Goal: Information Seeking & Learning: Understand process/instructions

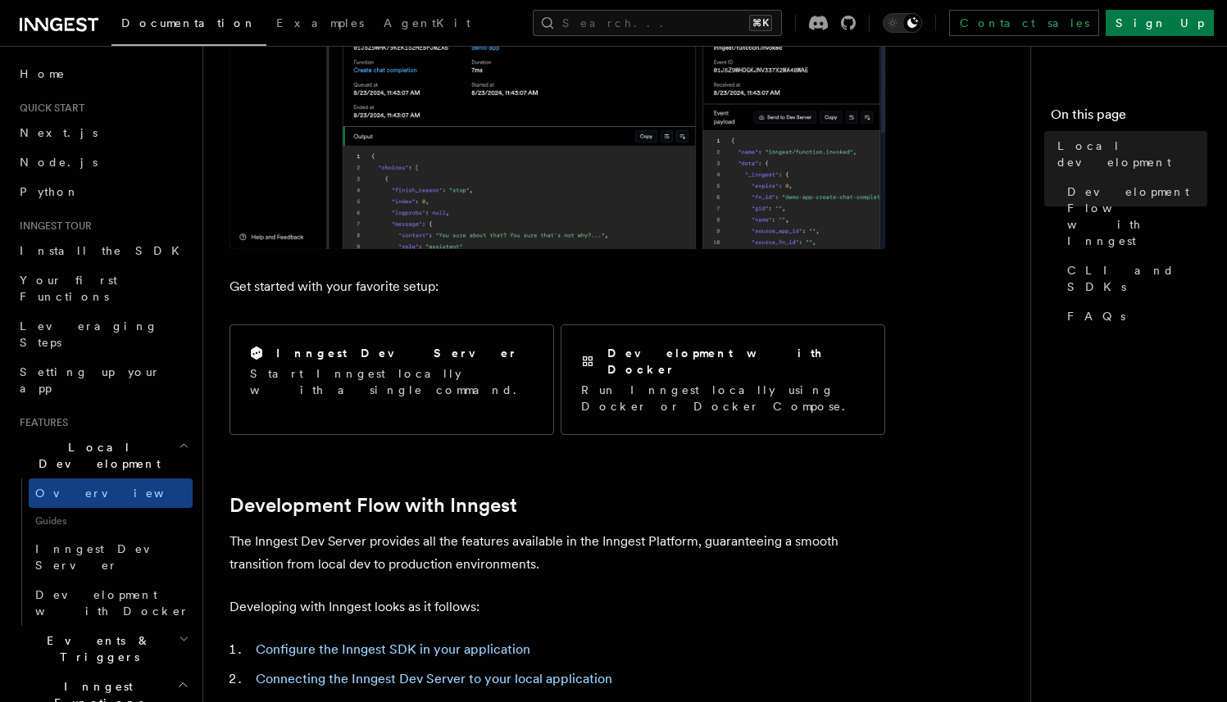
scroll to position [873, 0]
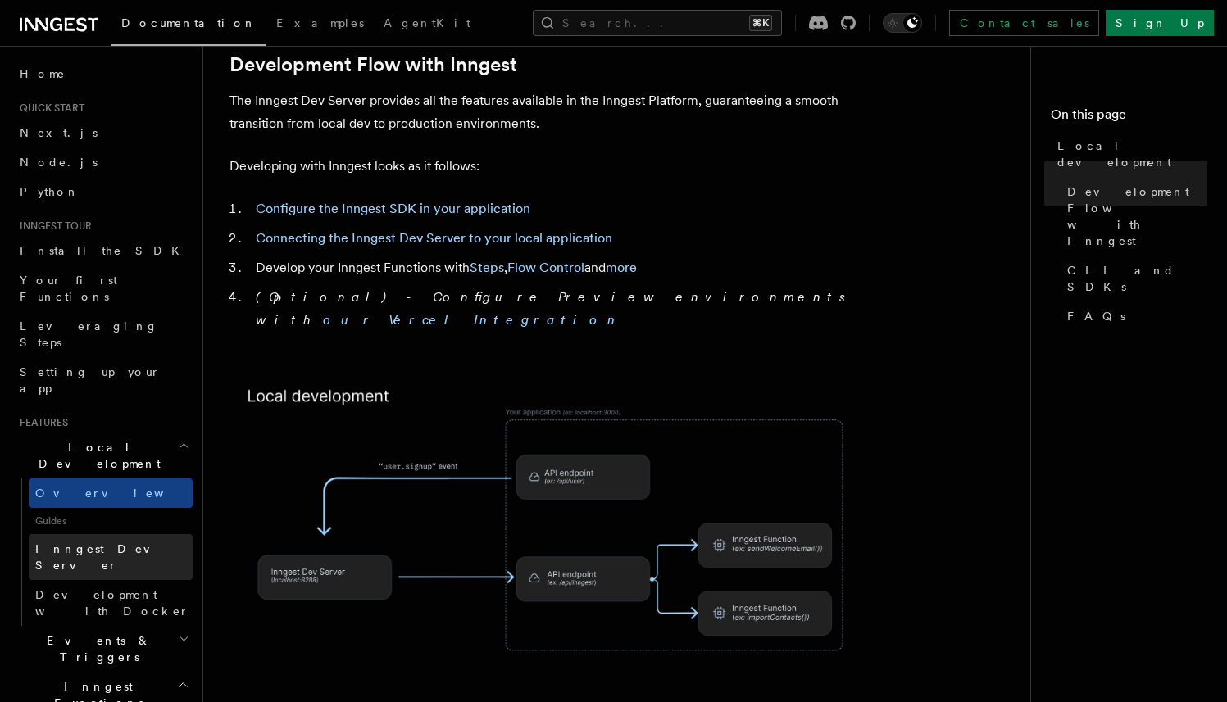
click at [129, 543] on span "Inngest Dev Server" at bounding box center [105, 558] width 140 height 30
